Goal: Task Accomplishment & Management: Complete application form

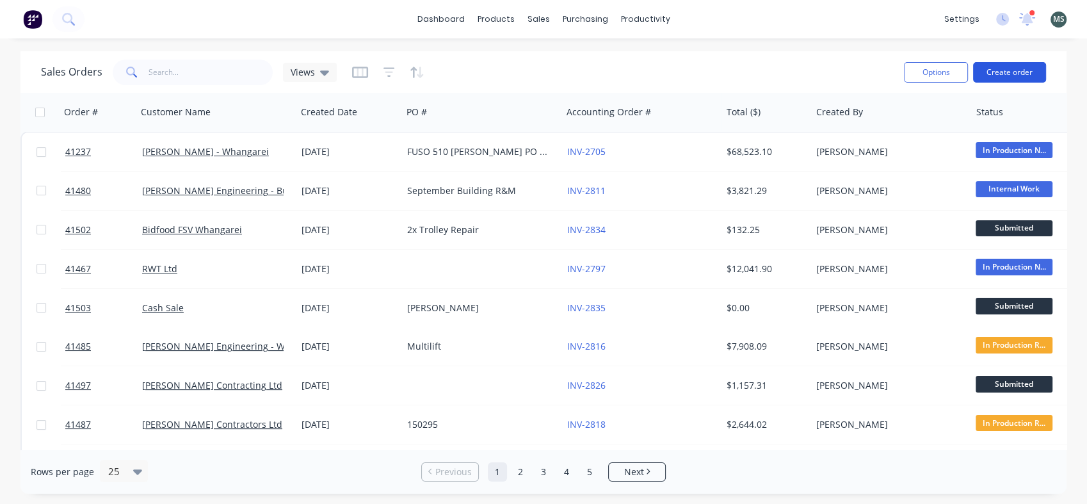
click at [998, 72] on button "Create order" at bounding box center [1009, 72] width 73 height 20
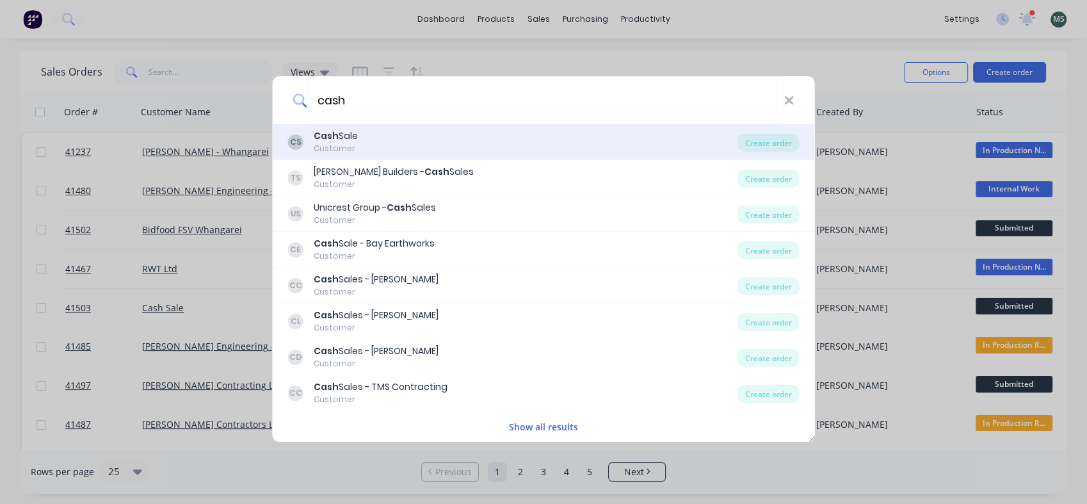
type input "cash"
click at [340, 141] on div "Cash Sale" at bounding box center [336, 135] width 44 height 13
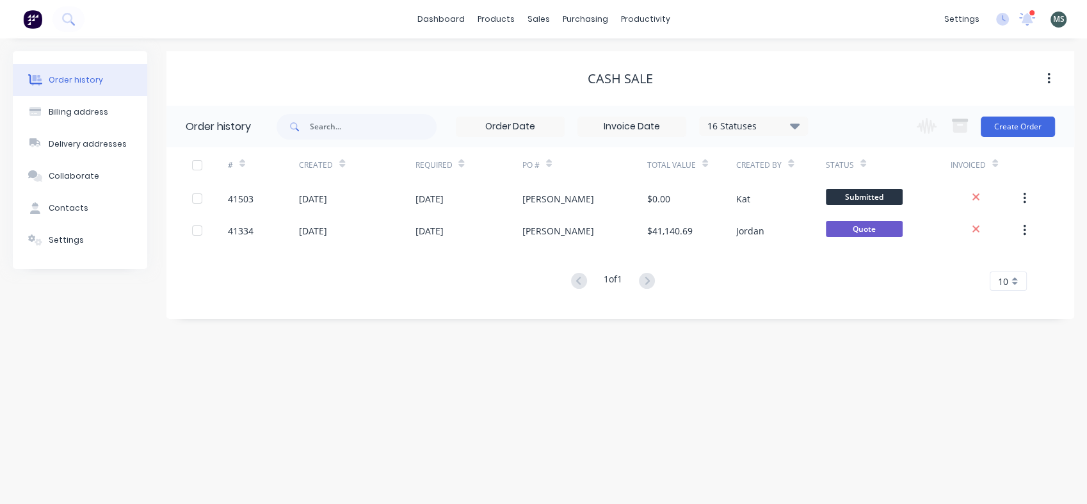
click at [1031, 140] on div "Change order status Submitted Waiting on Parts In Production R&M In Production …" at bounding box center [982, 127] width 146 height 42
click at [1029, 124] on button "Create Order" at bounding box center [1017, 126] width 74 height 20
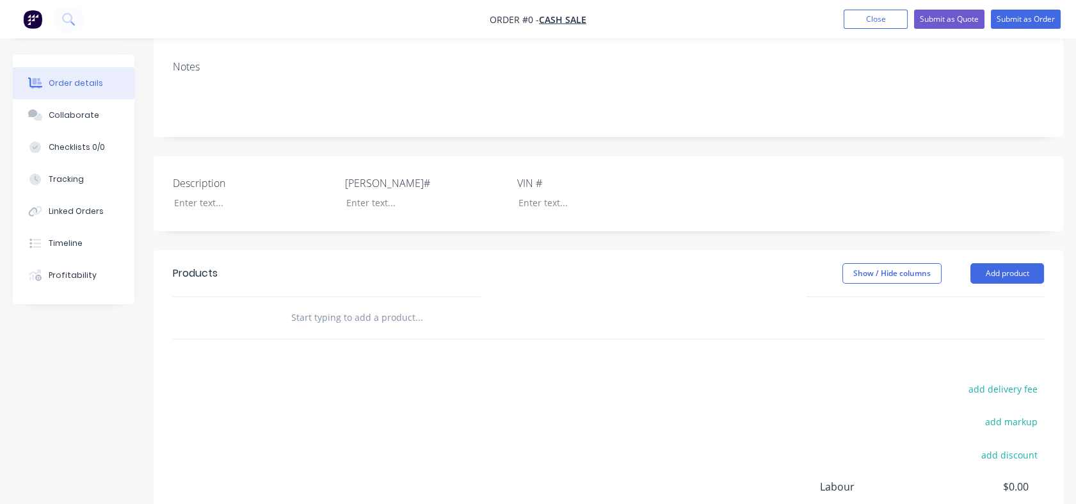
scroll to position [198, 0]
click at [292, 309] on input "text" at bounding box center [419, 322] width 256 height 26
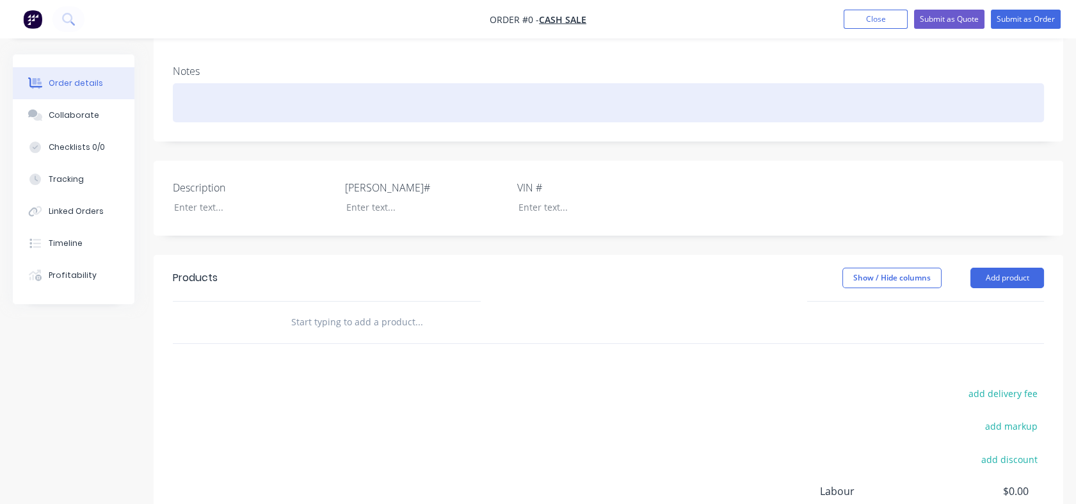
click at [217, 83] on div at bounding box center [608, 102] width 871 height 39
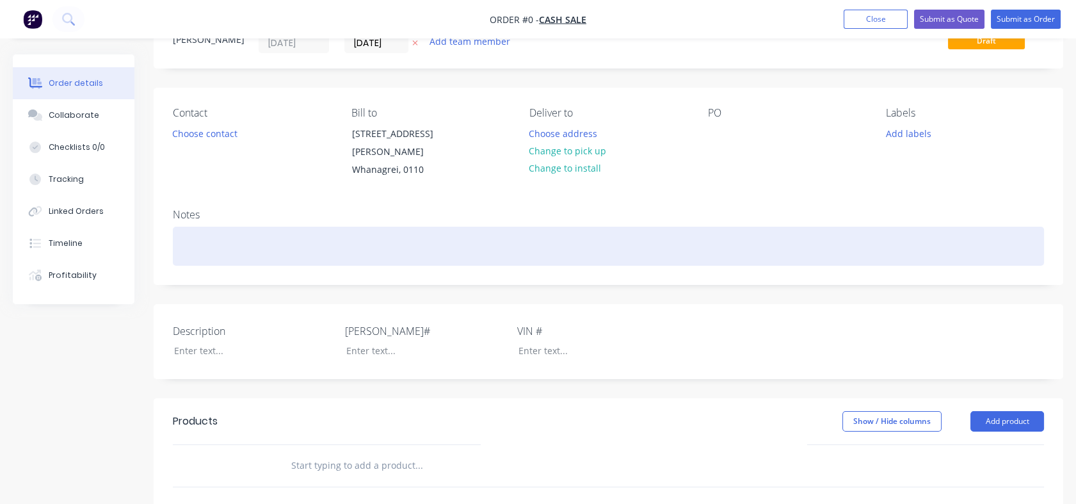
scroll to position [31, 0]
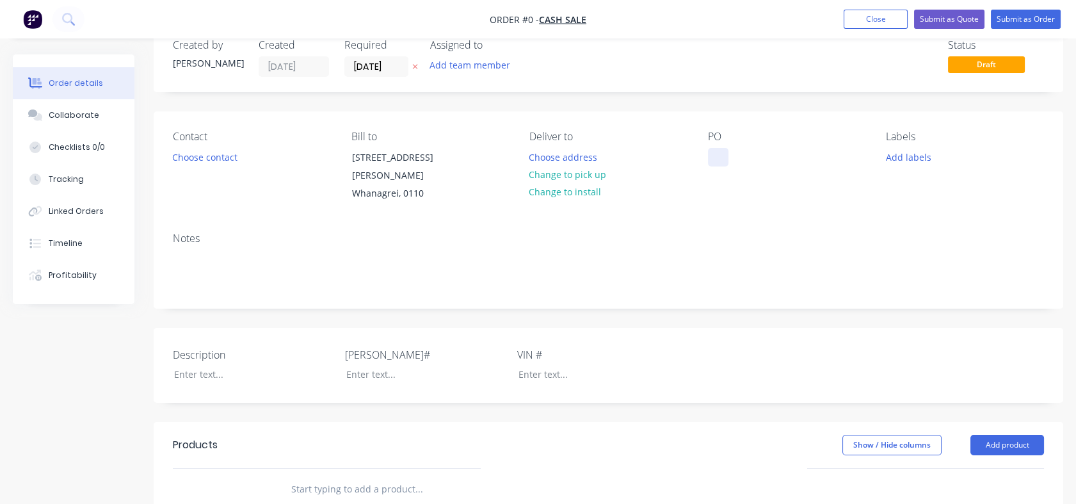
click at [725, 159] on div "Order details Collaborate Checklists 0/0 Tracking Linked Orders Timeline Profit…" at bounding box center [538, 430] width 1076 height 813
click at [196, 162] on button "Choose contact" at bounding box center [205, 156] width 79 height 17
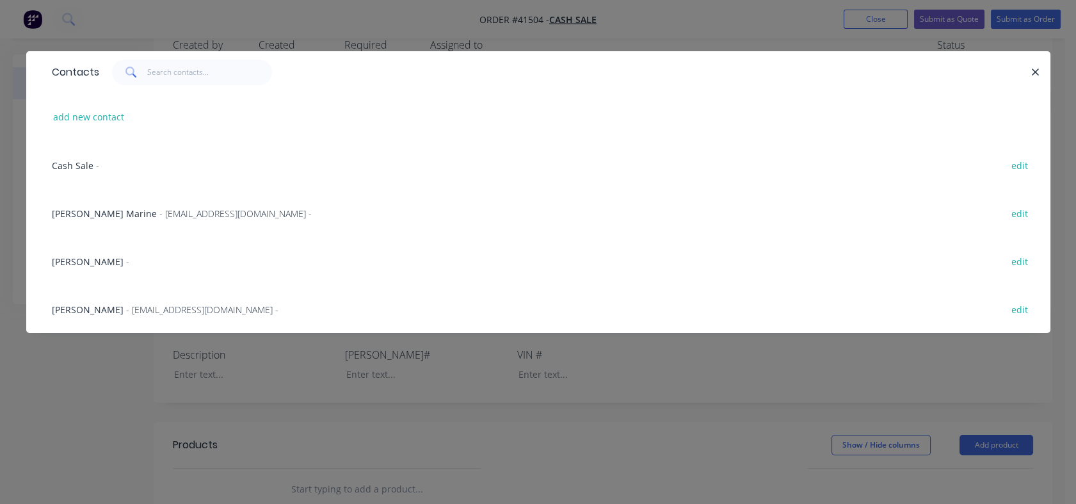
click at [321, 401] on div "Contacts add new contact Cash Sale - edit [PERSON_NAME] Marine - [EMAIL_ADDRESS…" at bounding box center [538, 252] width 1076 height 504
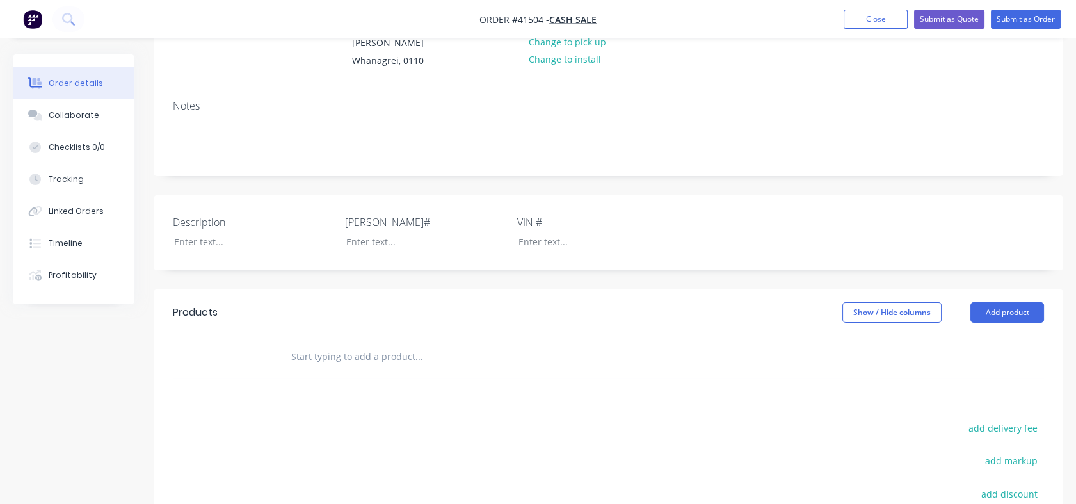
scroll to position [164, 0]
click at [297, 349] on input "text" at bounding box center [419, 355] width 256 height 26
type input "e"
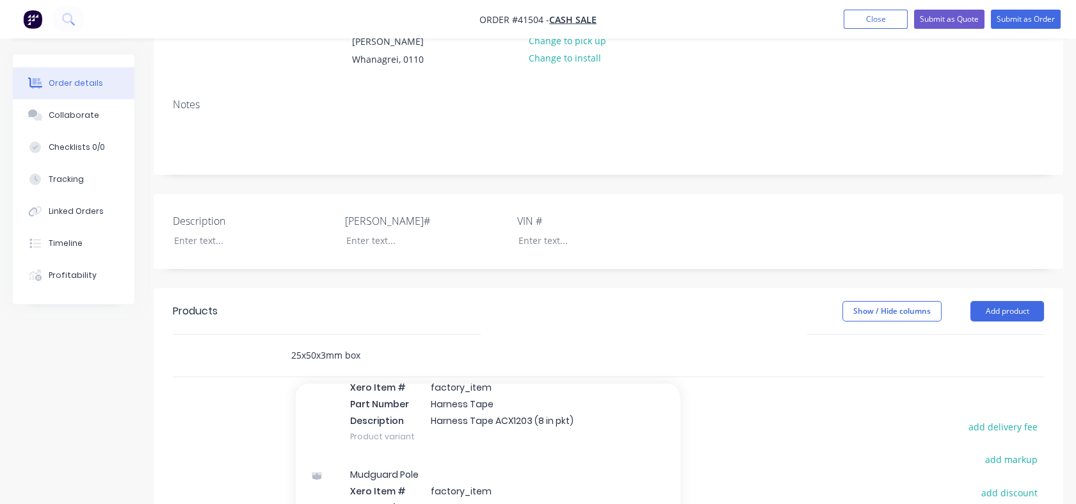
scroll to position [314, 0]
drag, startPoint x: 369, startPoint y: 341, endPoint x: 241, endPoint y: 353, distance: 128.6
click at [241, 353] on div "25x50x3mm box Add 25x50x3mm box to order Bar Xero Item # factory_item Part Numb…" at bounding box center [608, 356] width 871 height 42
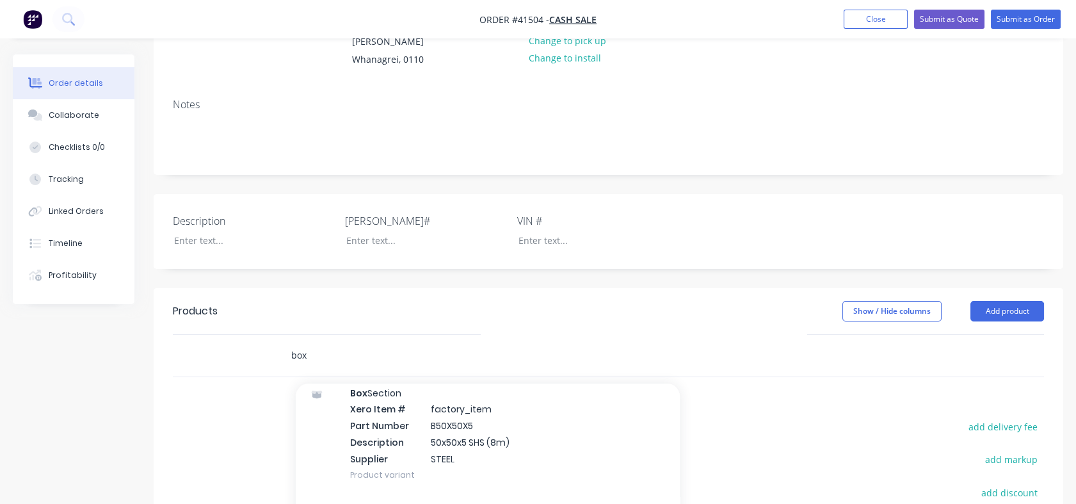
scroll to position [1366, 0]
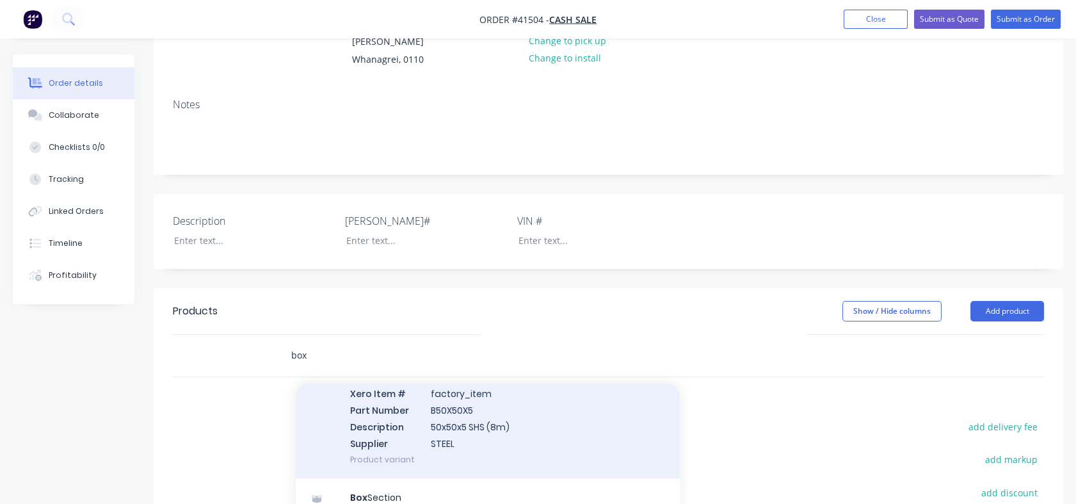
type input "box"
click at [453, 391] on div "Box Section Xero Item # factory_item Part Number B50X50X5 Description 50x50x5 S…" at bounding box center [488, 418] width 384 height 120
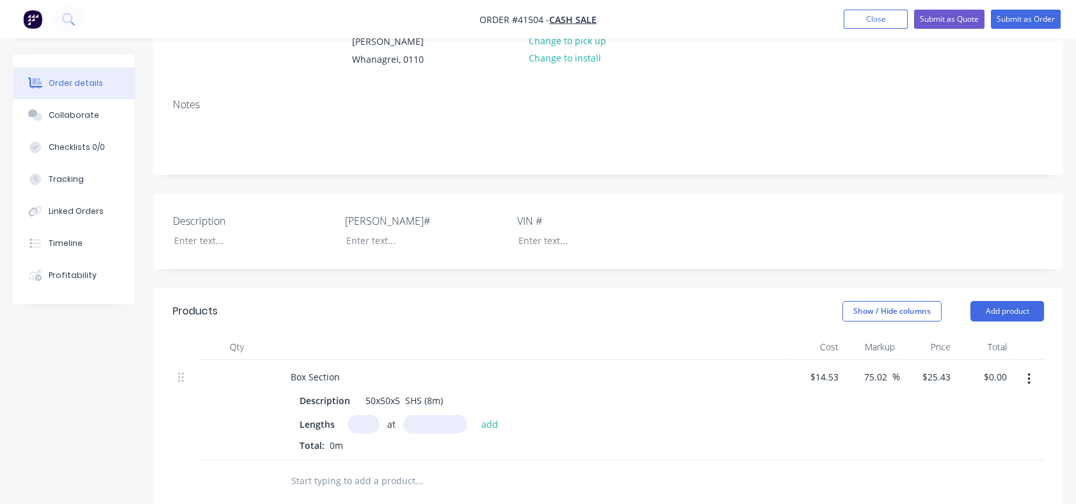
click at [355, 415] on input "text" at bounding box center [363, 424] width 32 height 19
type input "1"
click at [431, 415] on input "text" at bounding box center [435, 424] width 64 height 19
click at [872, 20] on button "Close" at bounding box center [875, 19] width 64 height 19
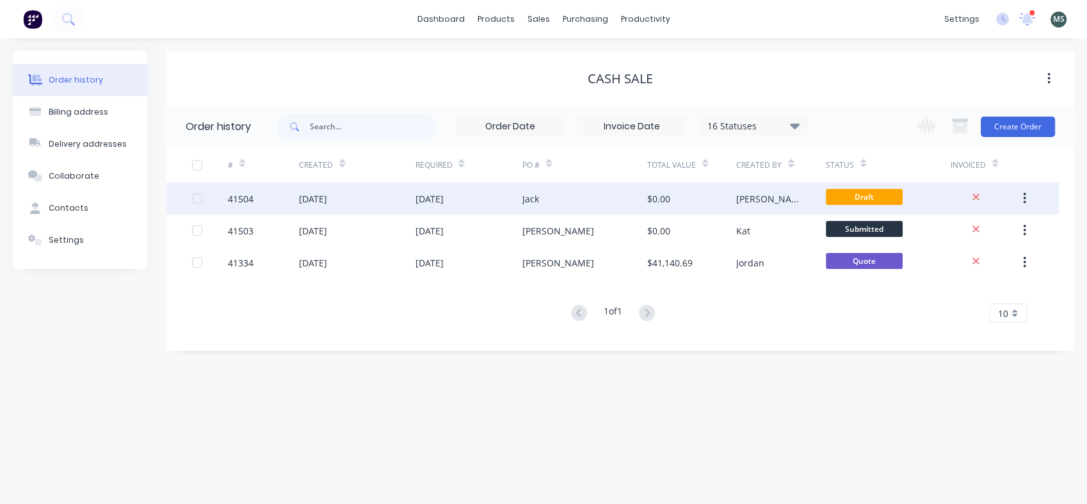
click at [1021, 198] on button "button" at bounding box center [1024, 198] width 30 height 23
click at [948, 225] on div "Archive" at bounding box center [978, 232] width 99 height 19
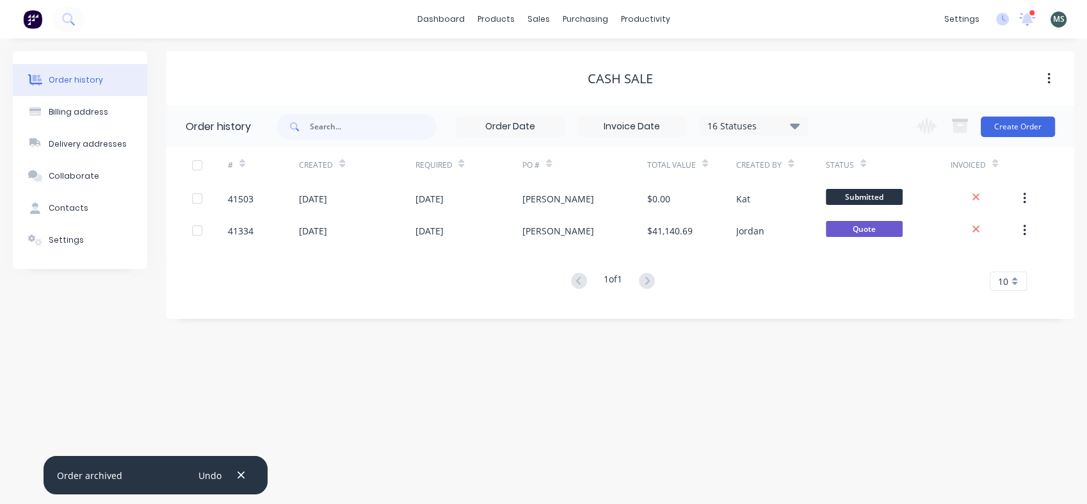
click at [409, 373] on div "Order history Billing address Delivery addresses Collaborate Contacts Settings …" at bounding box center [543, 270] width 1087 height 465
